Goal: Navigation & Orientation: Find specific page/section

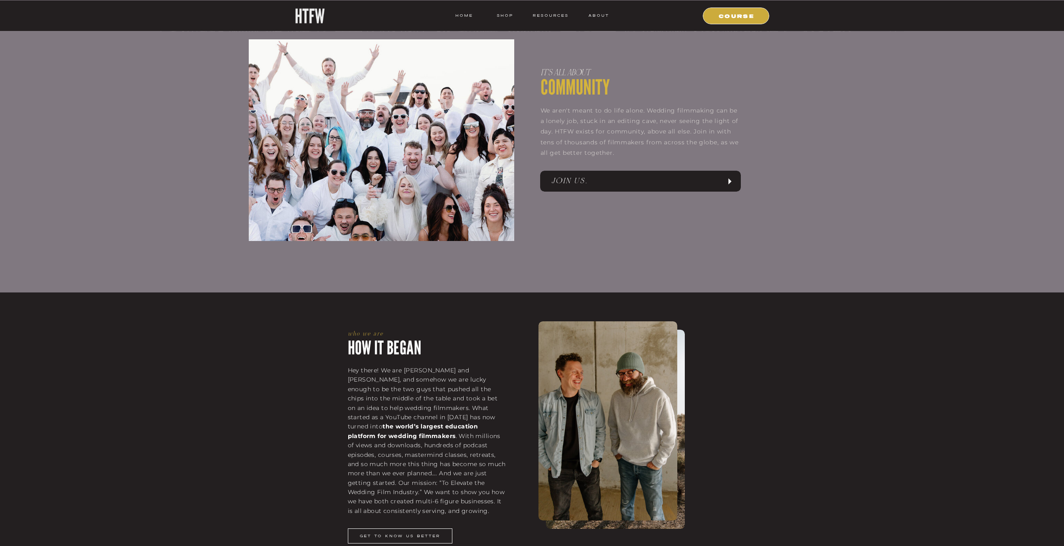
scroll to position [711, 0]
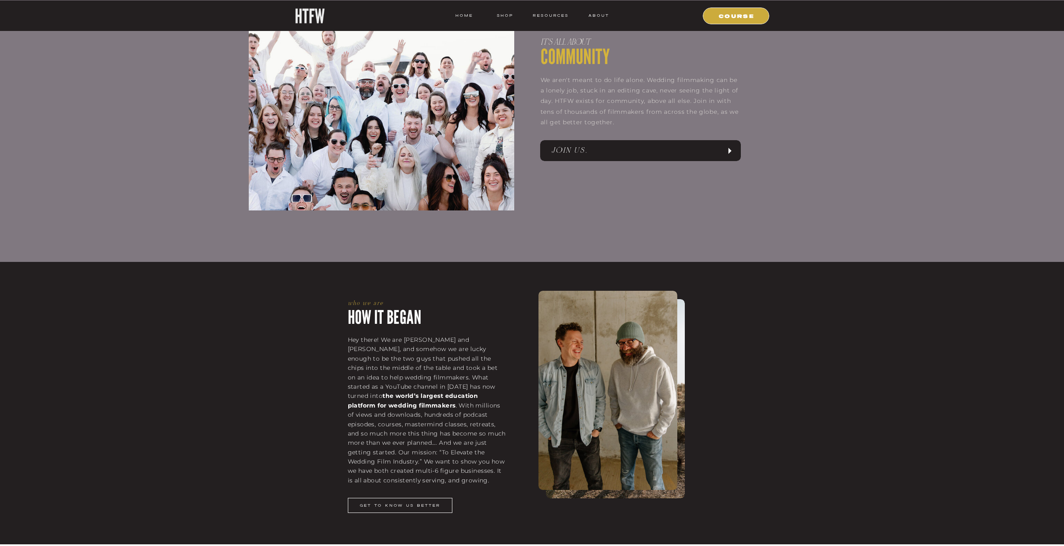
click at [576, 152] on nav "JOIN US." at bounding box center [636, 150] width 170 height 13
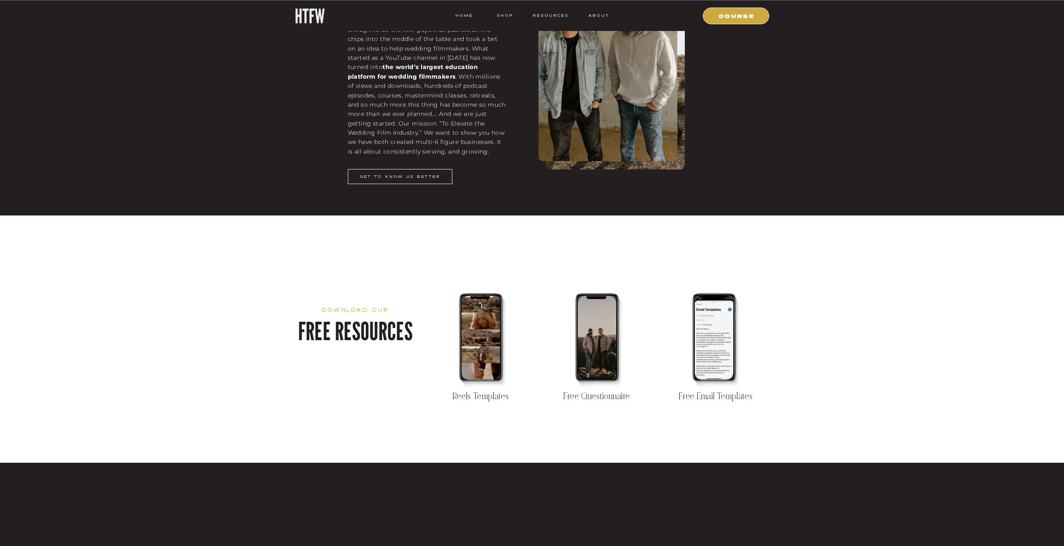
scroll to position [1045, 0]
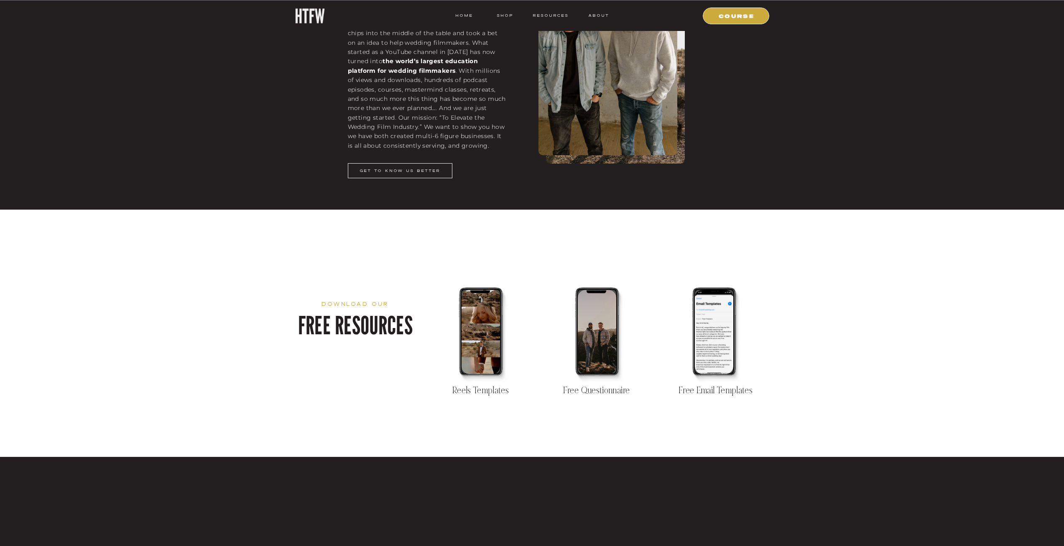
drag, startPoint x: 588, startPoint y: 349, endPoint x: 608, endPoint y: 318, distance: 36.9
click at [608, 318] on div at bounding box center [597, 332] width 38 height 84
click at [719, 340] on div at bounding box center [714, 332] width 38 height 84
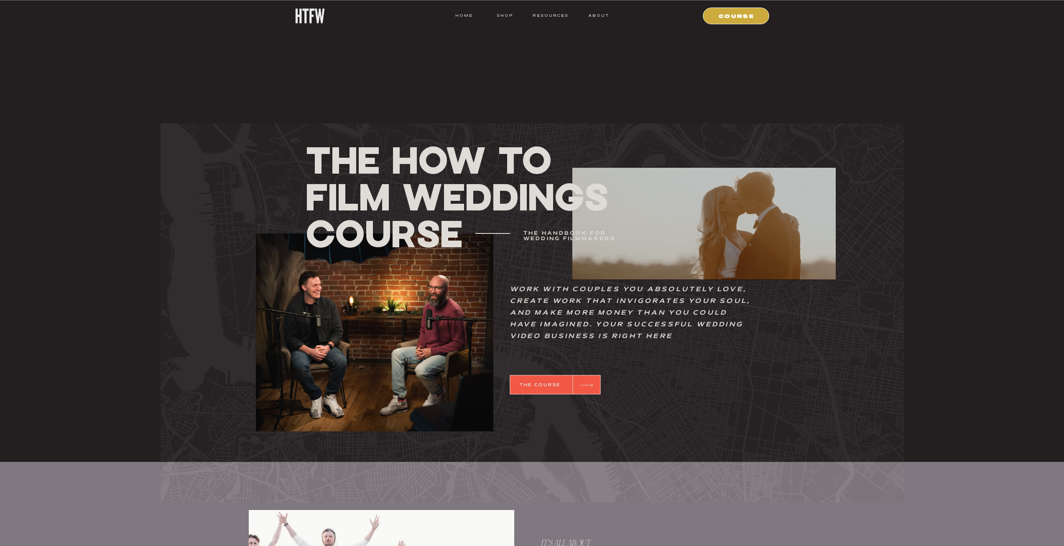
scroll to position [209, 0]
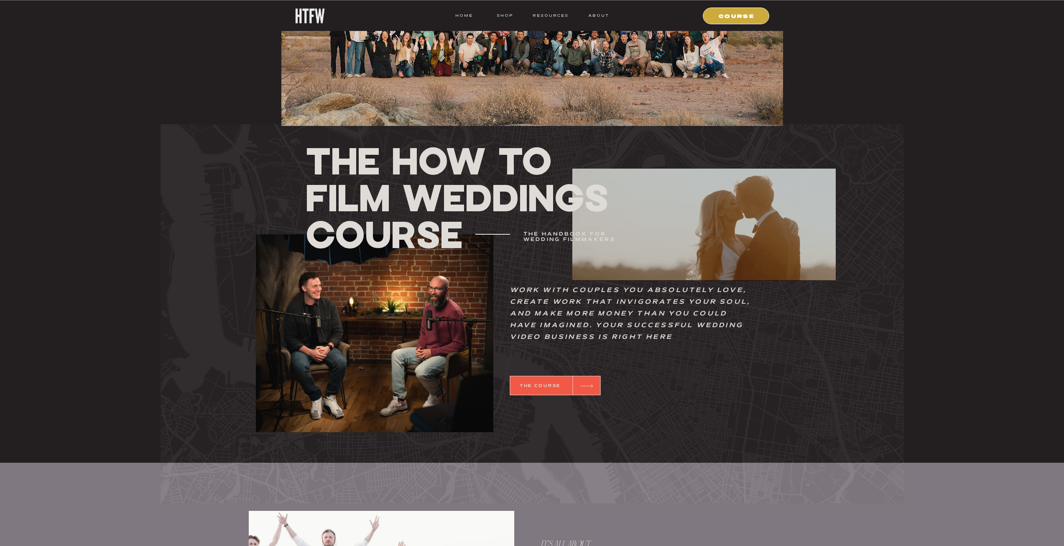
click at [592, 382] on icon at bounding box center [587, 385] width 20 height 16
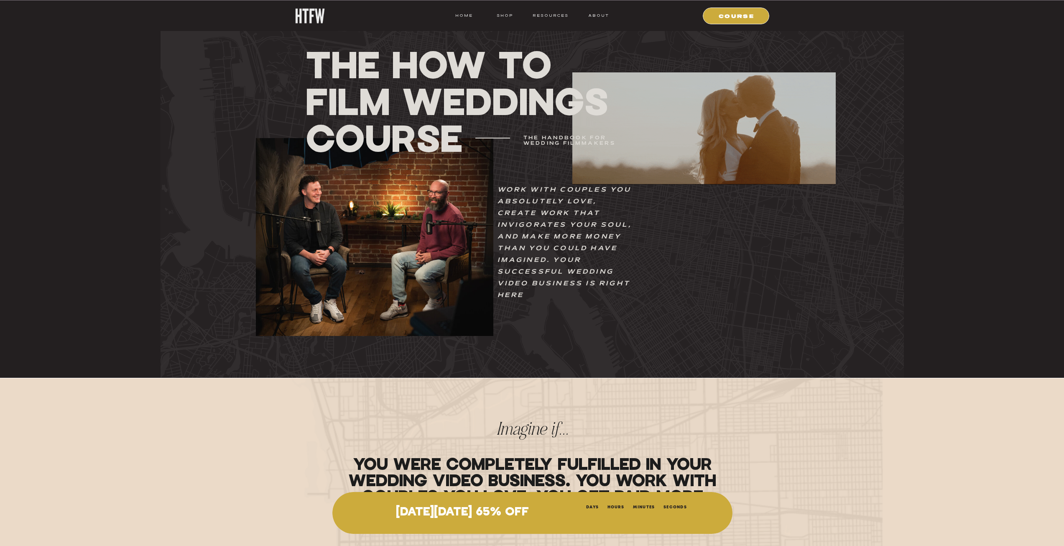
click at [504, 19] on div at bounding box center [532, 188] width 743 height 379
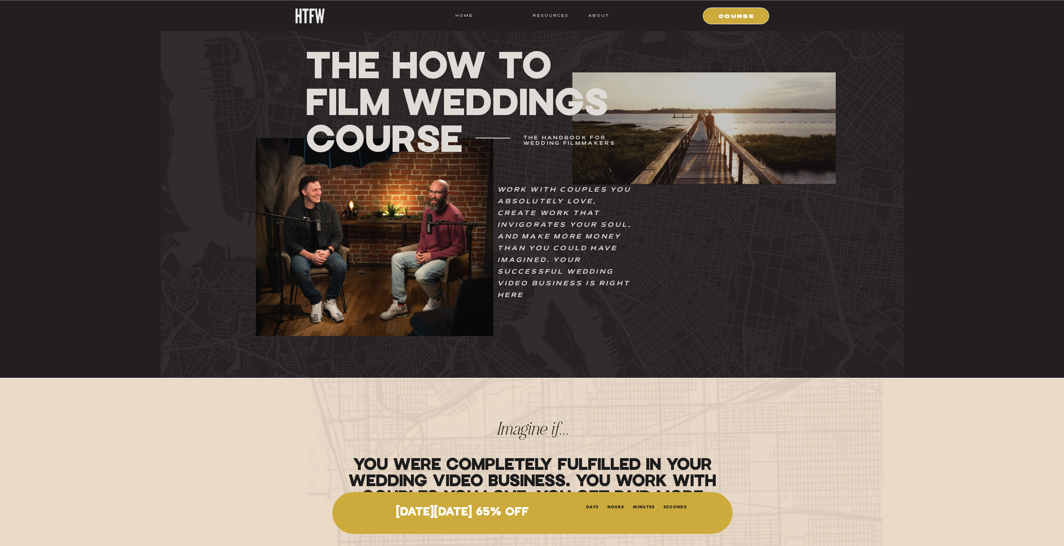
click at [504, 17] on nav "shop" at bounding box center [505, 16] width 33 height 8
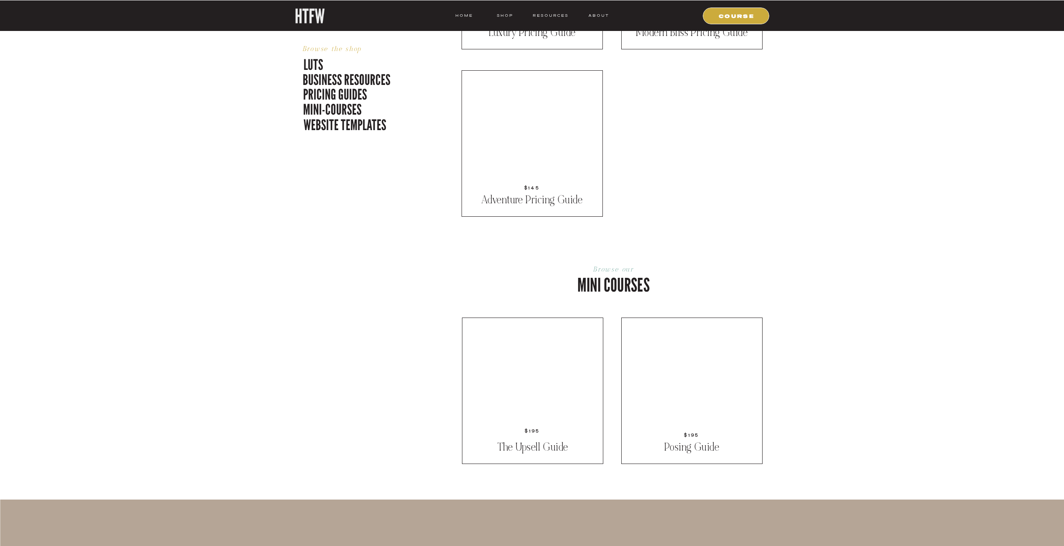
scroll to position [1170, 0]
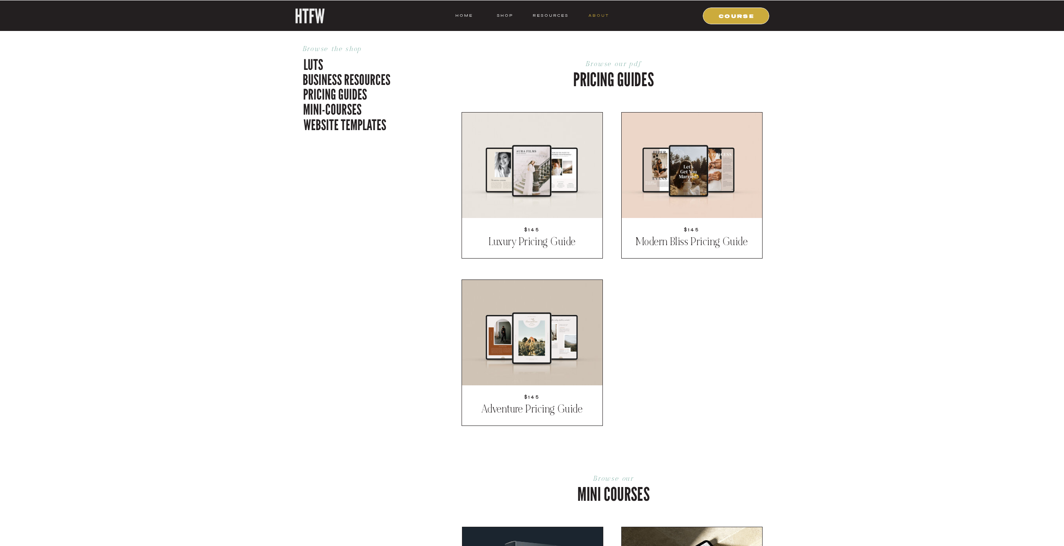
click at [600, 16] on nav "ABOUT" at bounding box center [598, 16] width 21 height 8
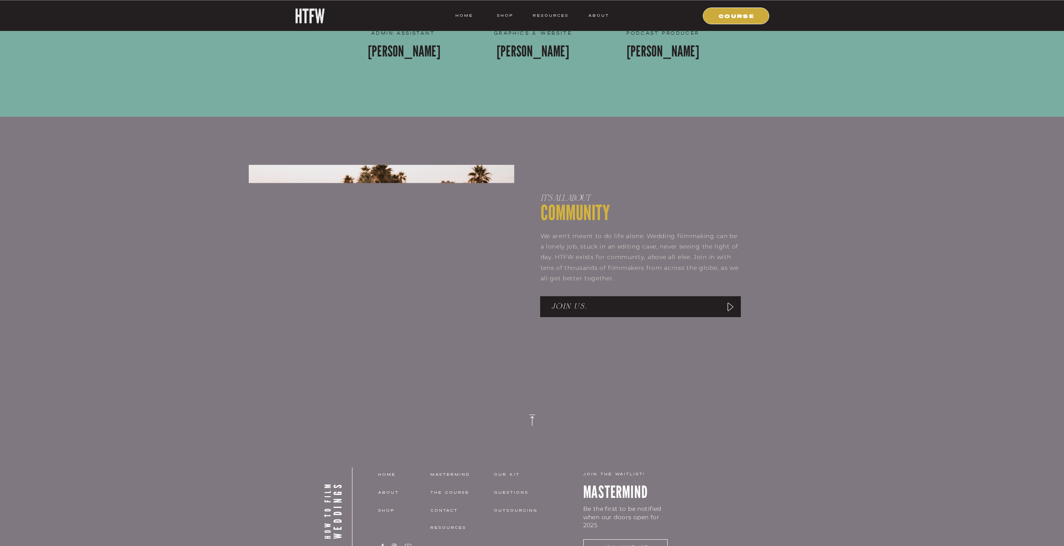
scroll to position [1310, 0]
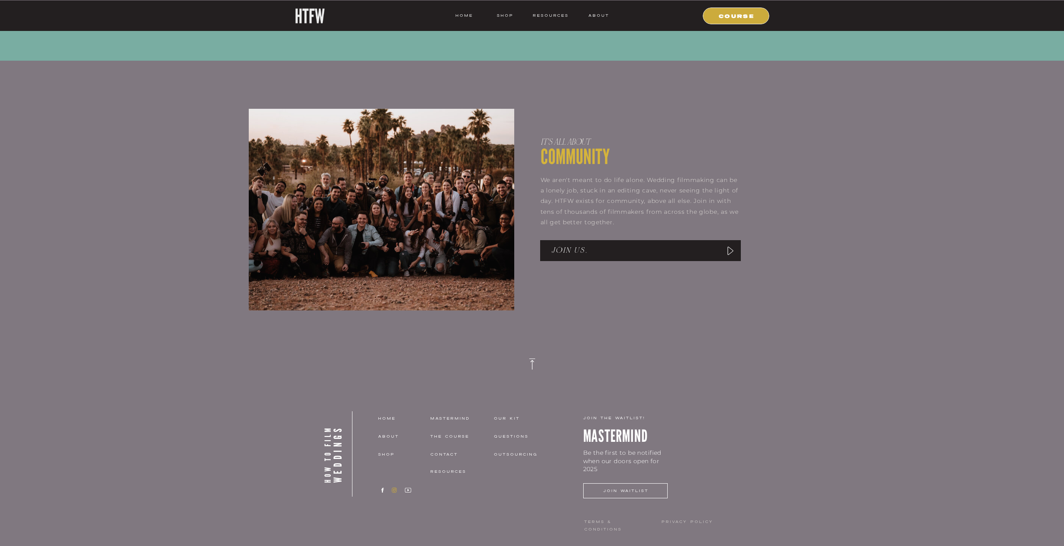
click at [391, 488] on icon at bounding box center [394, 490] width 8 height 6
